Goal: Information Seeking & Learning: Learn about a topic

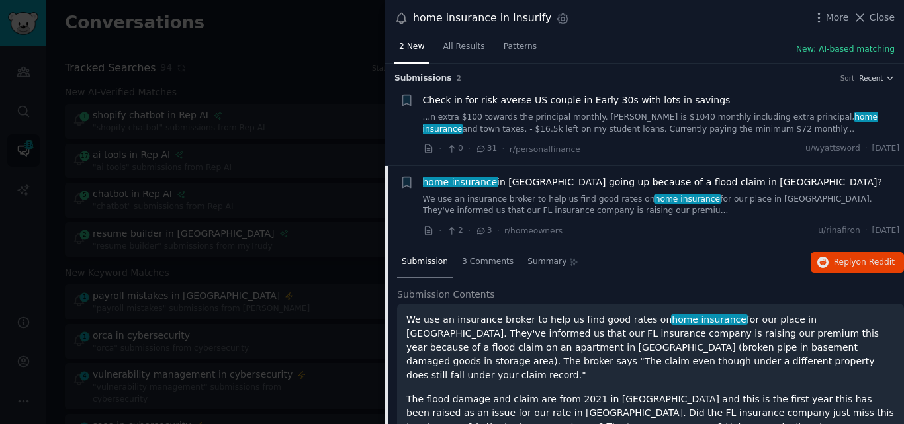
click at [559, 183] on span "home insurance in FL going up because of a flood claim in NY?" at bounding box center [652, 182] width 459 height 14
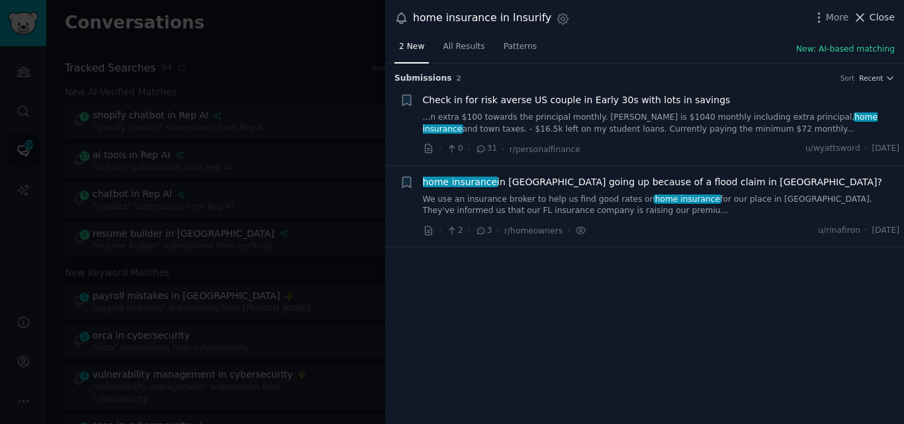
click at [875, 15] on span "Close" at bounding box center [882, 18] width 25 height 14
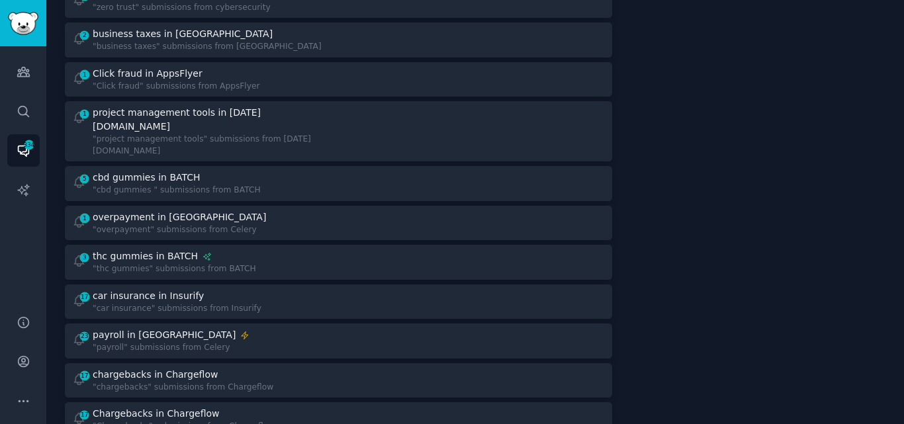
scroll to position [863, 0]
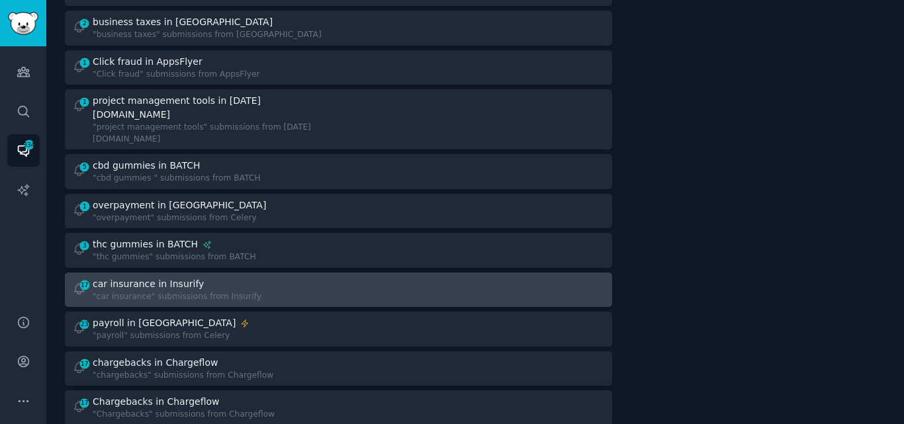
click at [209, 291] on div ""car insurance" submissions from Insurify" at bounding box center [177, 297] width 169 height 12
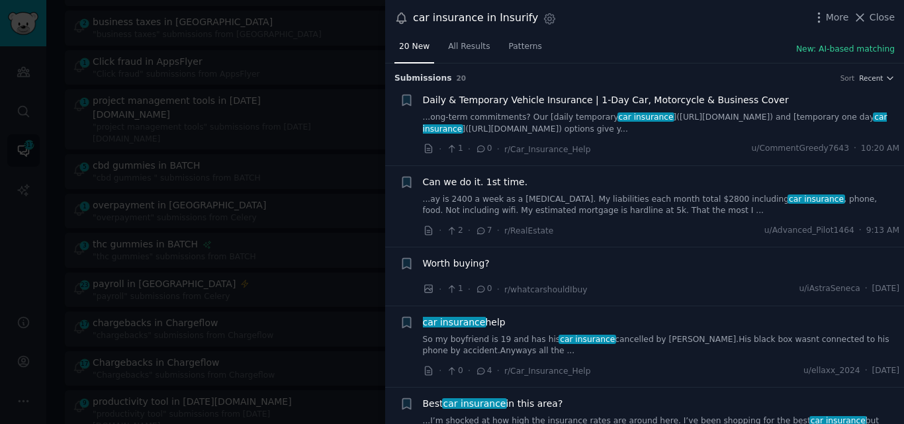
click at [489, 346] on link "So my boyfriend is 19 and has his car insurance cancelled by hasting.His black …" at bounding box center [661, 345] width 477 height 23
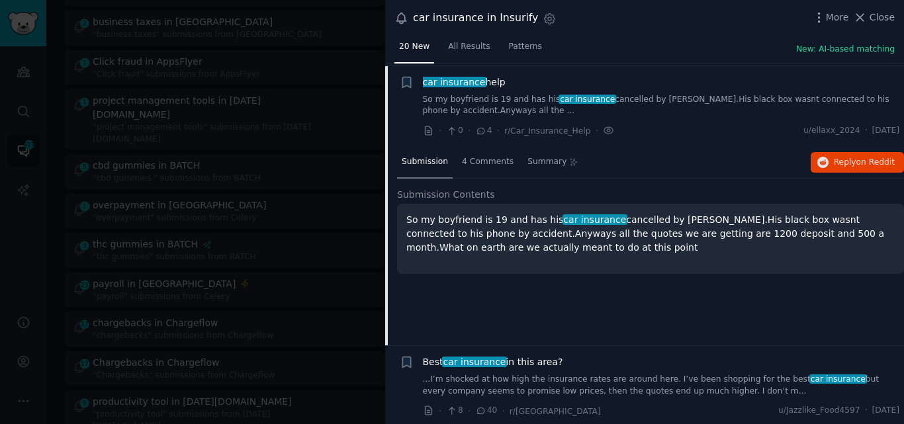
scroll to position [243, 0]
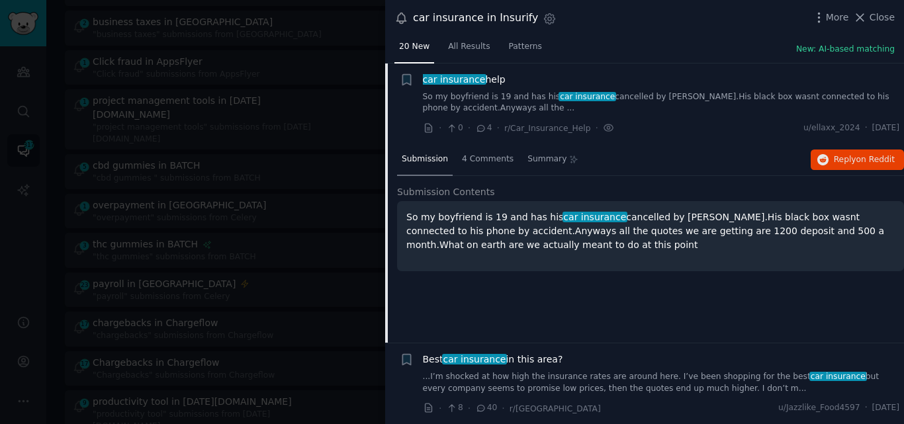
click at [470, 79] on span "car insurance" at bounding box center [454, 79] width 65 height 11
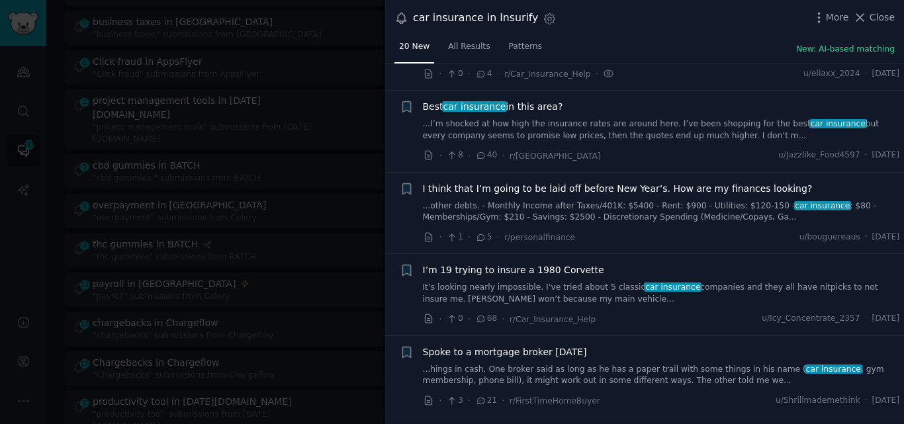
scroll to position [300, 0]
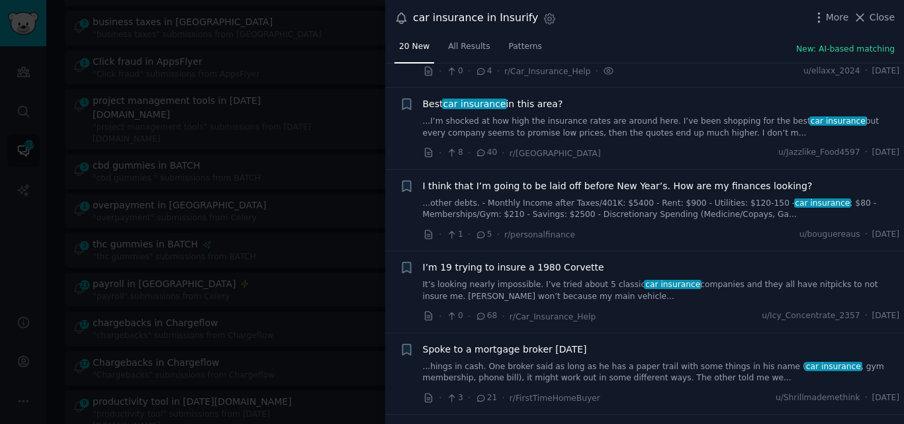
click at [487, 131] on link "...I’m shocked at how high the insurance rates are around here. I’ve been shopp…" at bounding box center [661, 127] width 477 height 23
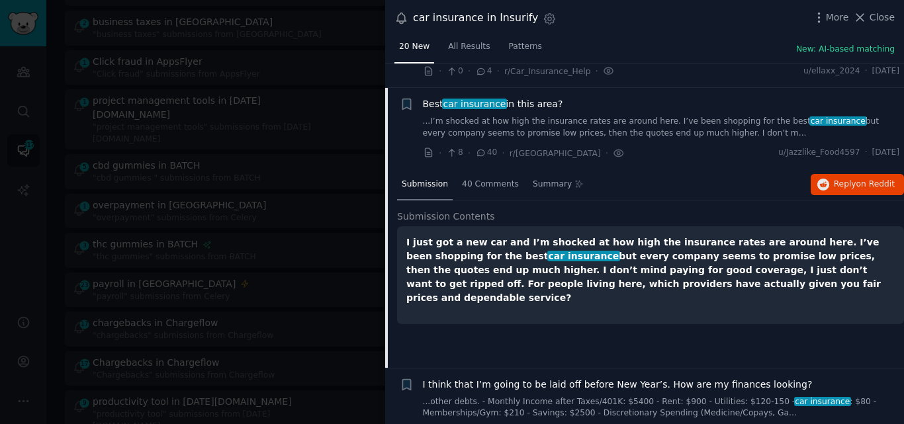
scroll to position [325, 0]
